Goal: Navigation & Orientation: Find specific page/section

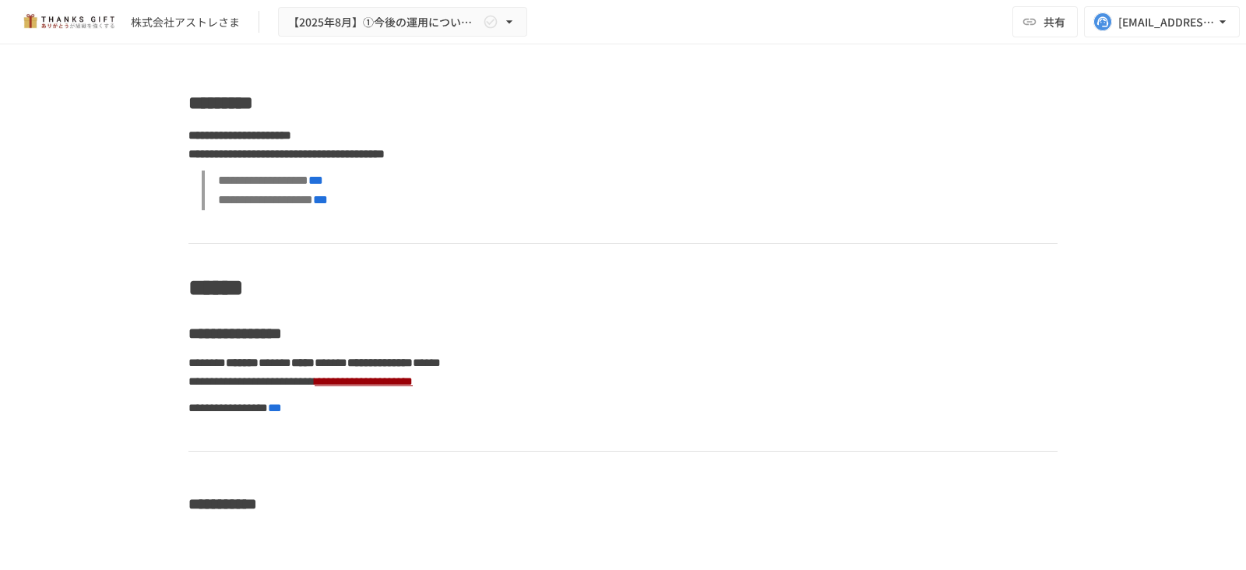
scroll to position [3885, 0]
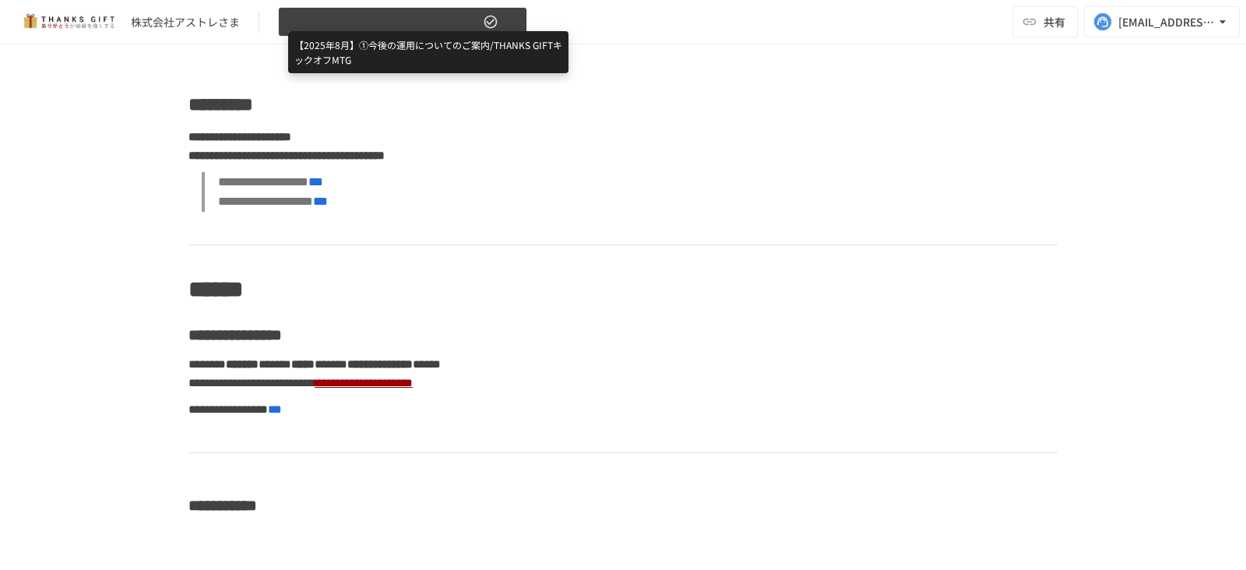
click at [463, 27] on span "【2025年8月】①今後の運用についてのご案内/THANKS GIFTキックオフMTG" at bounding box center [384, 21] width 192 height 19
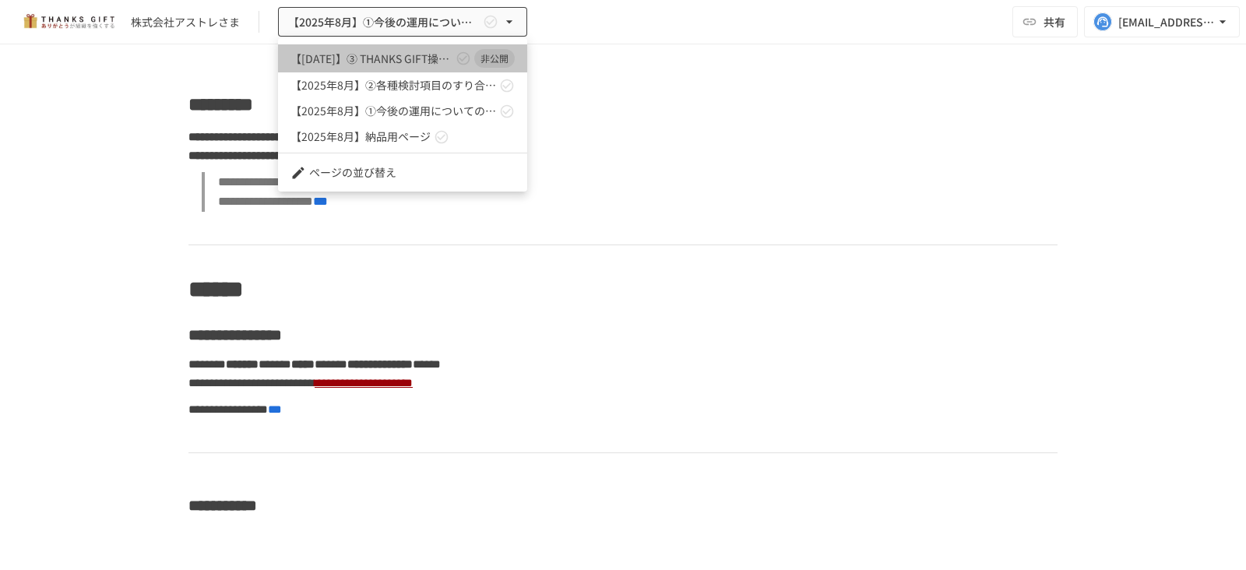
click at [395, 68] on link "【[DATE]】➂ THANKS GIFT操作説明/THANKS GIFT[PERSON_NAME]MTG 非公開" at bounding box center [402, 58] width 249 height 28
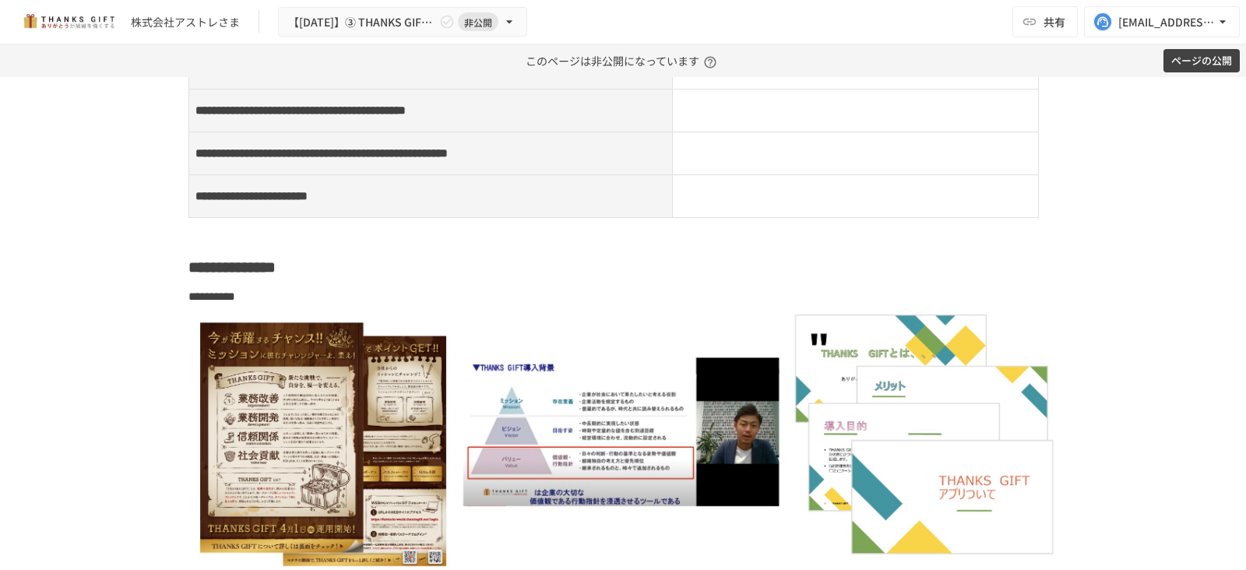
scroll to position [10632, 0]
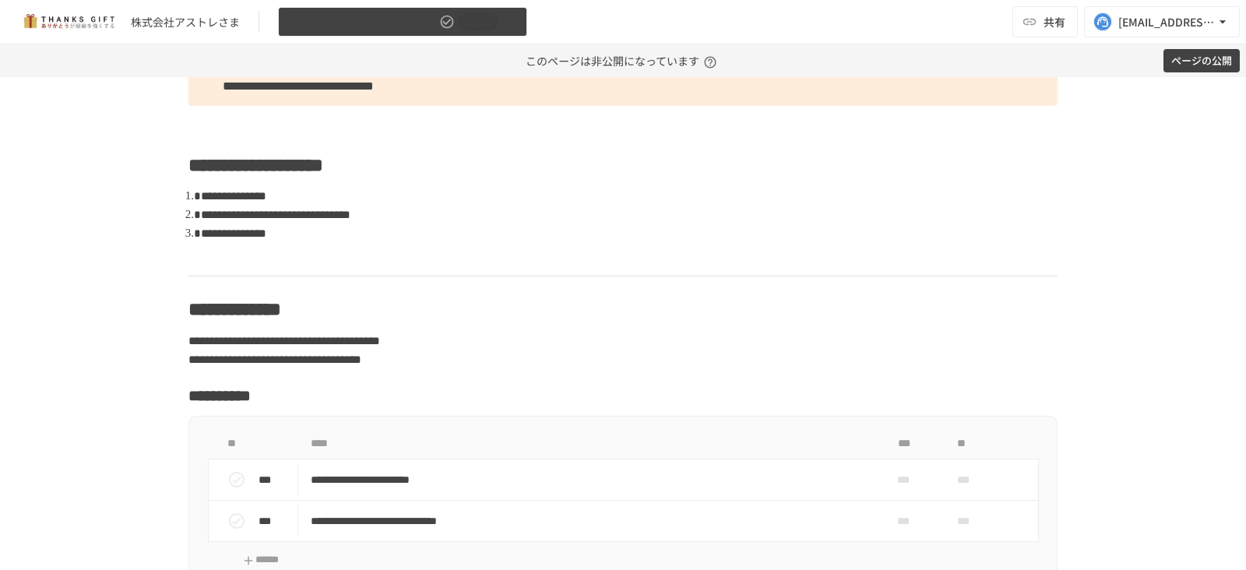
click at [523, 25] on button "【[DATE]】➂ THANKS GIFT操作説明/THANKS GIFT[PERSON_NAME]MTG 非公開" at bounding box center [402, 22] width 249 height 30
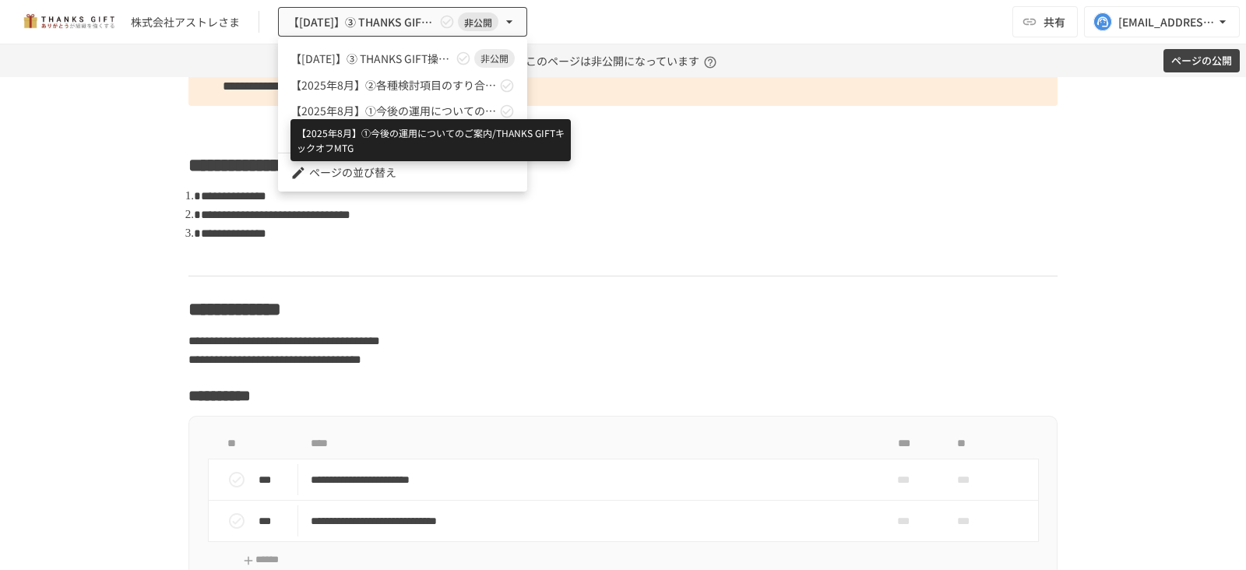
click at [429, 107] on span "【2025年8月】①今後の運用についてのご案内/THANKS GIFTキックオフMTG" at bounding box center [393, 111] width 206 height 16
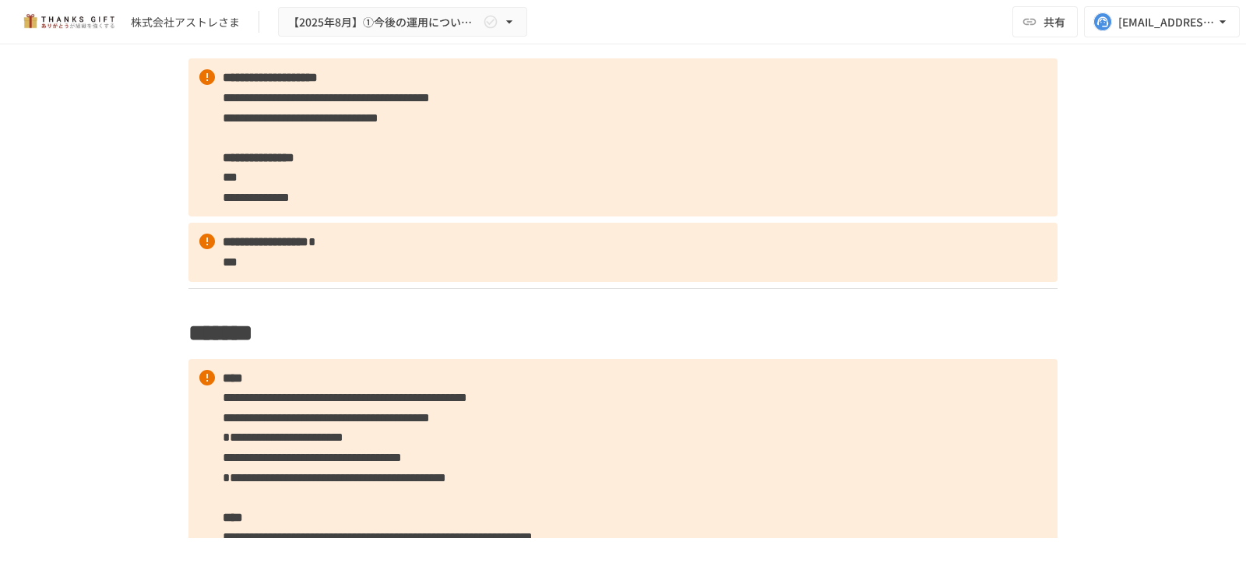
scroll to position [1908, 0]
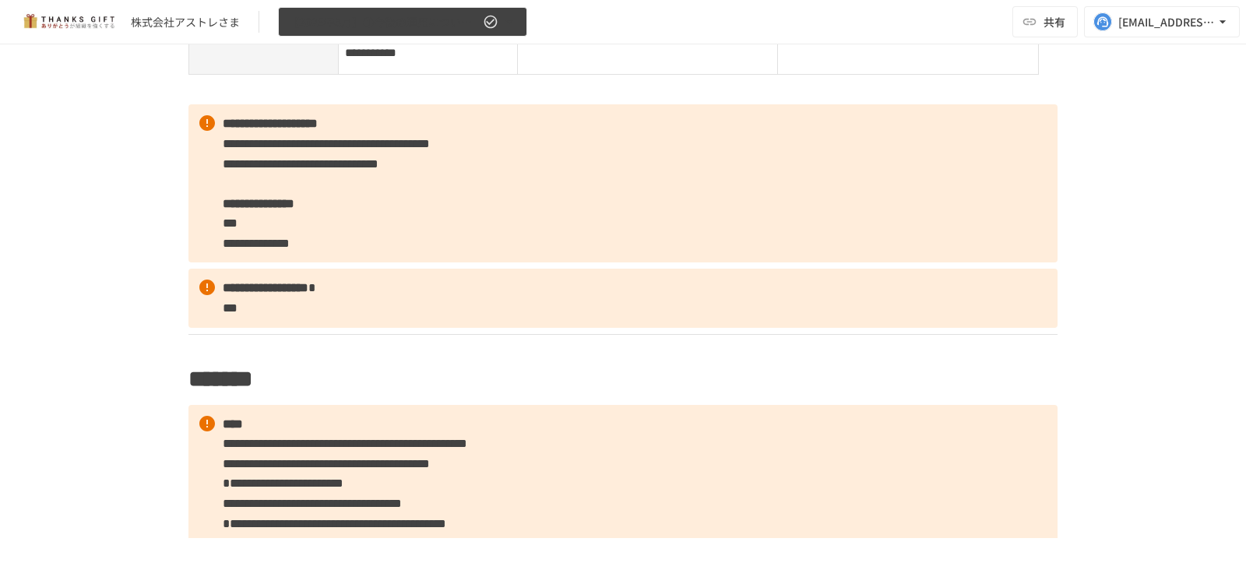
click at [491, 21] on icon "button" at bounding box center [491, 22] width 16 height 16
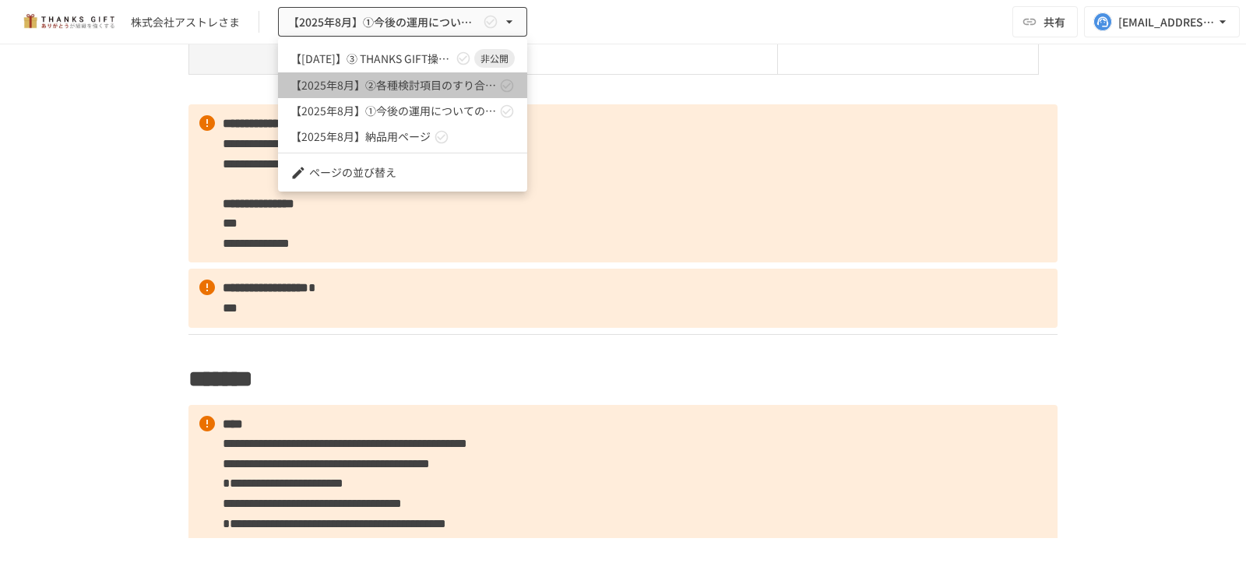
click at [410, 76] on link "【2025年8月】②各種検討項目のすり合わせ/ THANKS GIFTキックオフMTG" at bounding box center [402, 85] width 249 height 26
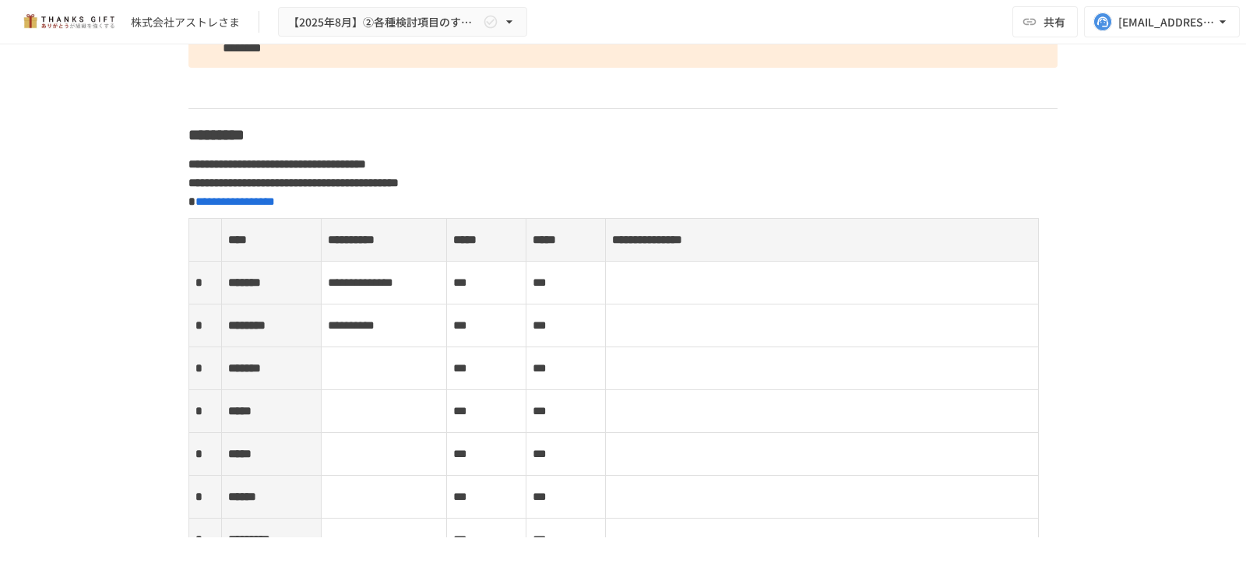
scroll to position [2925, 0]
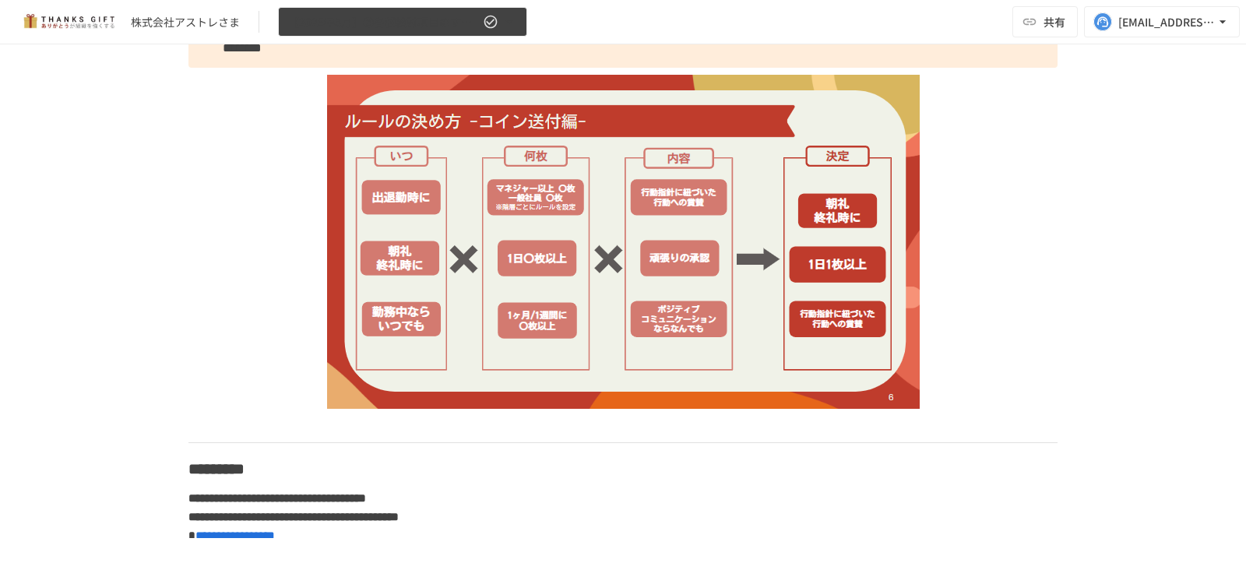
click at [428, 8] on button "【2025年8月】②各種検討項目のすり合わせ/ THANKS GIFTキックオフMTG" at bounding box center [402, 22] width 249 height 30
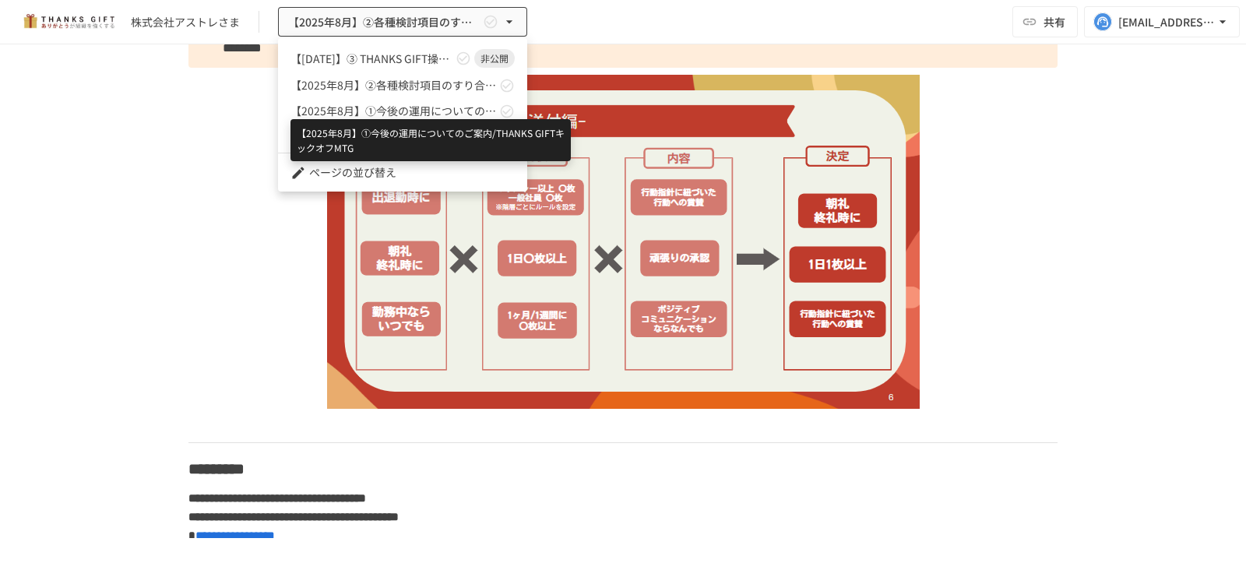
click at [417, 110] on span "【2025年8月】①今後の運用についてのご案内/THANKS GIFTキックオフMTG" at bounding box center [393, 111] width 206 height 16
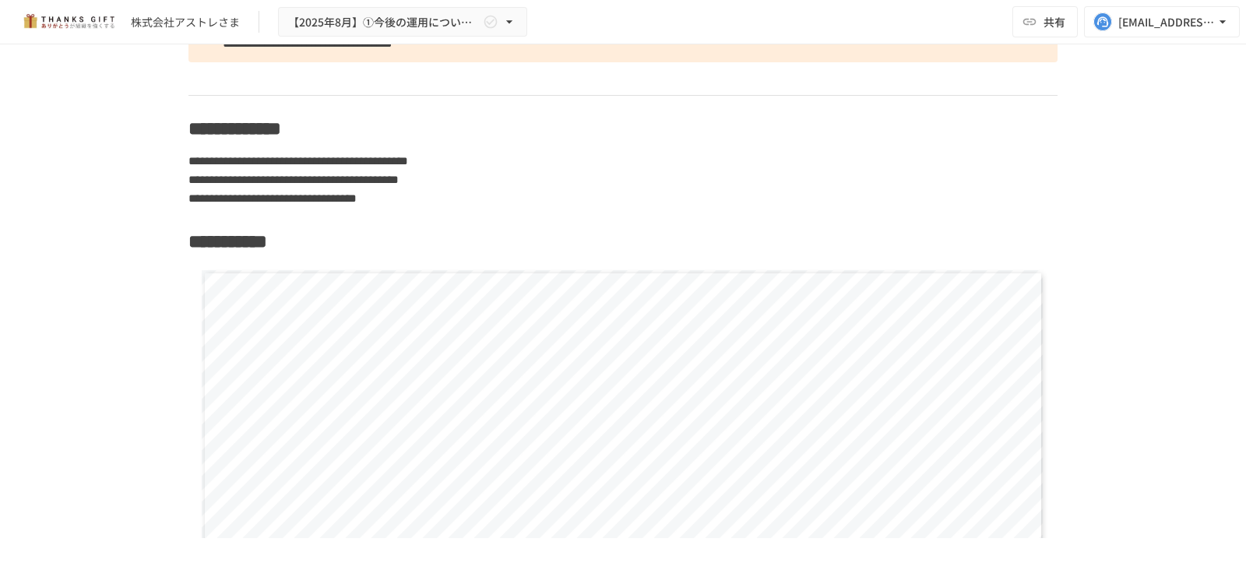
scroll to position [5535, 0]
